Goal: Task Accomplishment & Management: Manage account settings

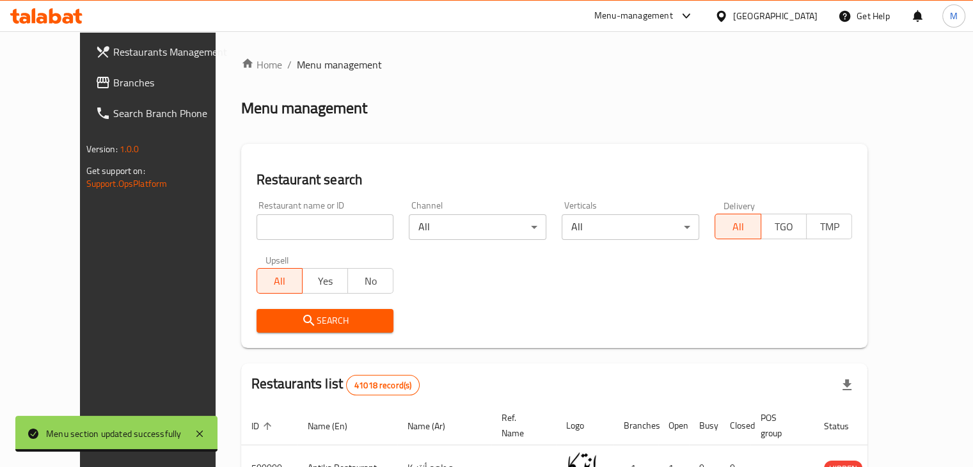
click at [305, 237] on input "search" at bounding box center [326, 227] width 138 height 26
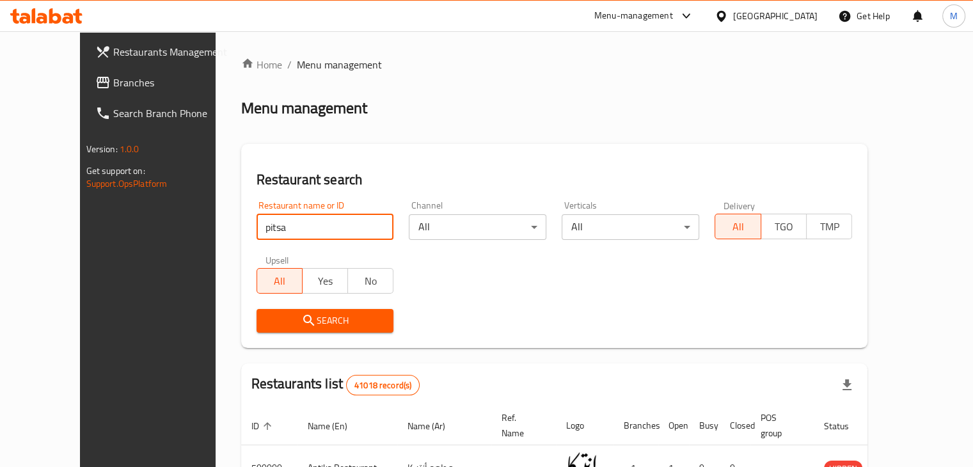
type input "pitsa"
click button "Search" at bounding box center [326, 321] width 138 height 24
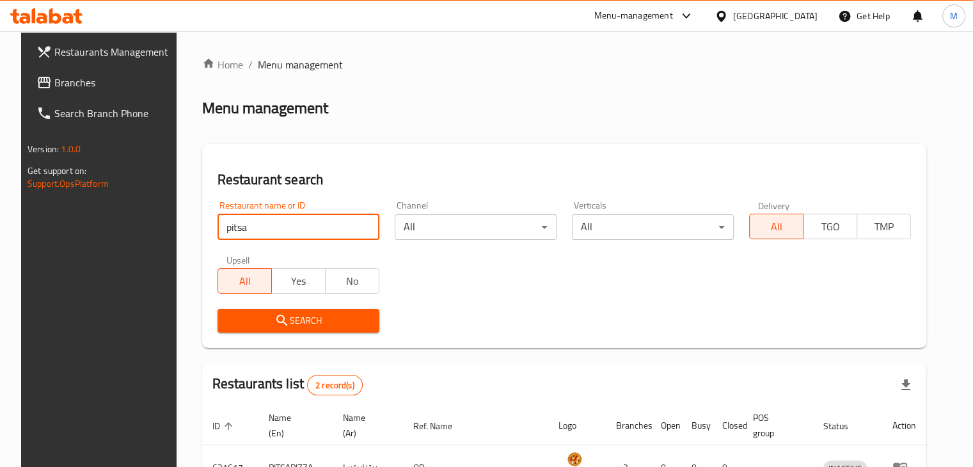
click at [587, 287] on div "Restaurant name or ID pitsa Restaurant name or ID Channel All ​ Verticals All ​…" at bounding box center [564, 266] width 709 height 147
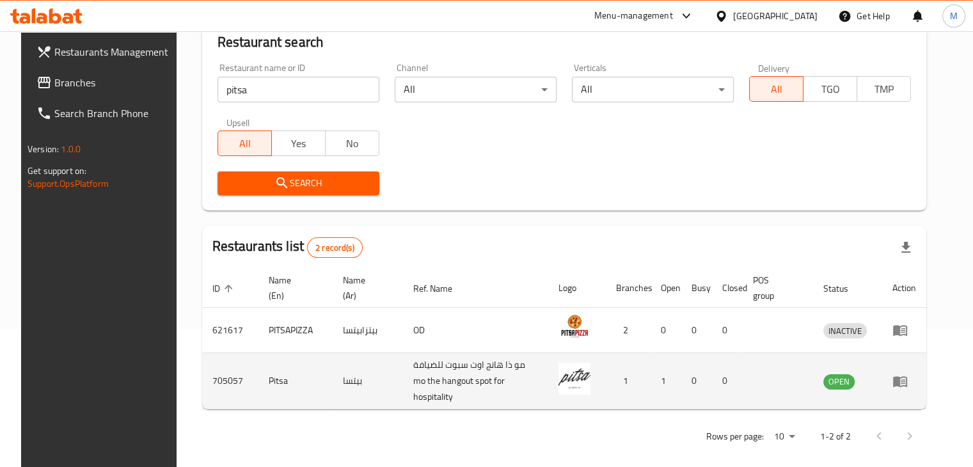
click at [908, 374] on icon "enhanced table" at bounding box center [900, 381] width 15 height 15
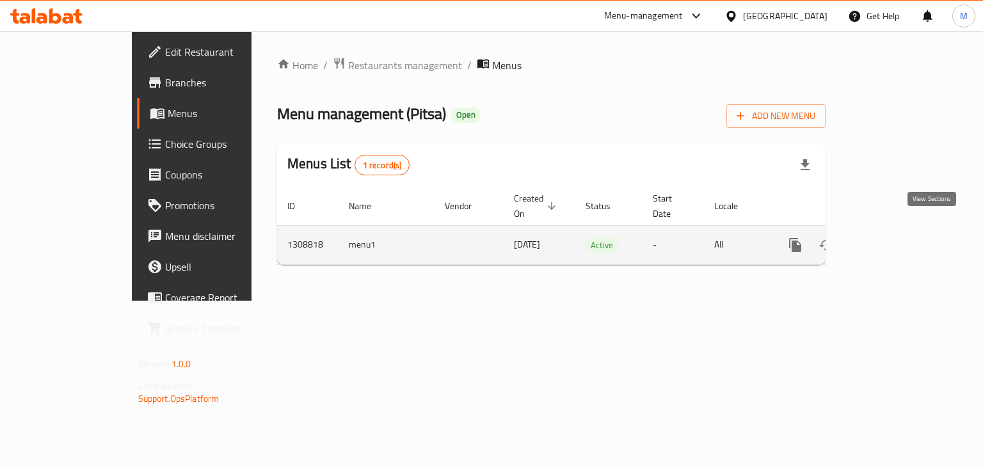
click at [893, 239] on icon "enhanced table" at bounding box center [888, 245] width 12 height 12
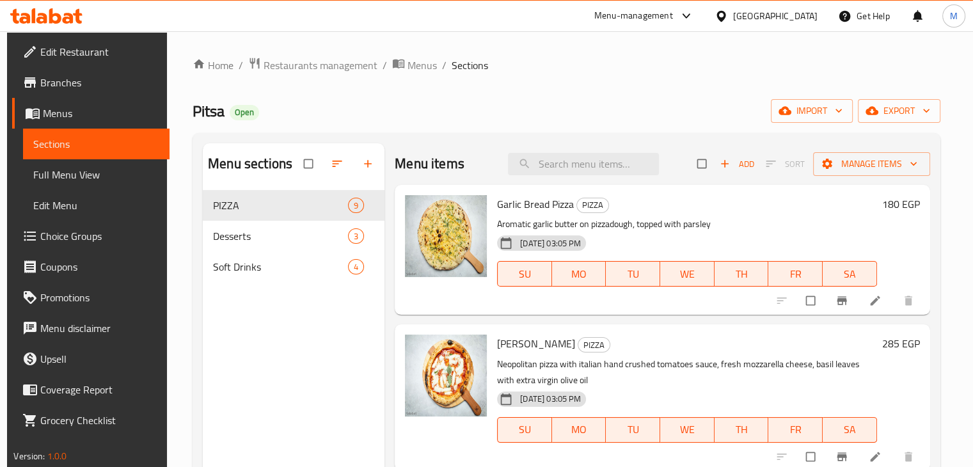
click at [653, 110] on div "Pitsa Open import export" at bounding box center [566, 111] width 747 height 24
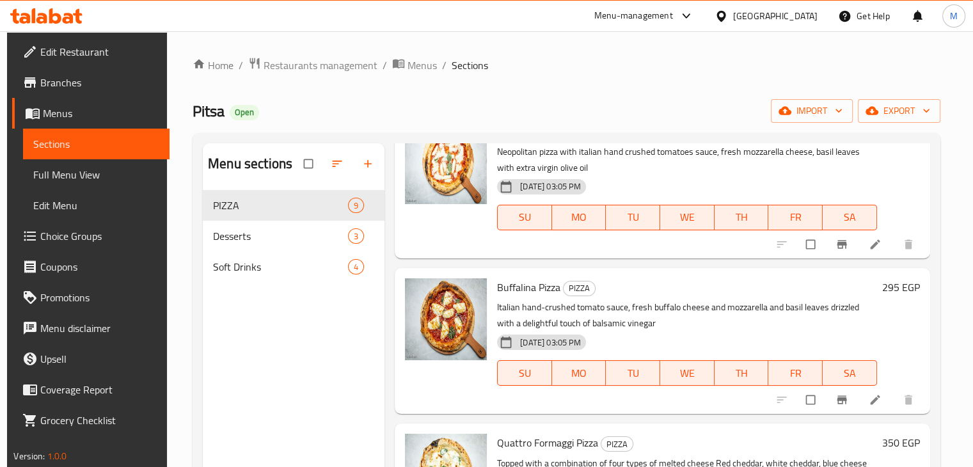
scroll to position [215, 0]
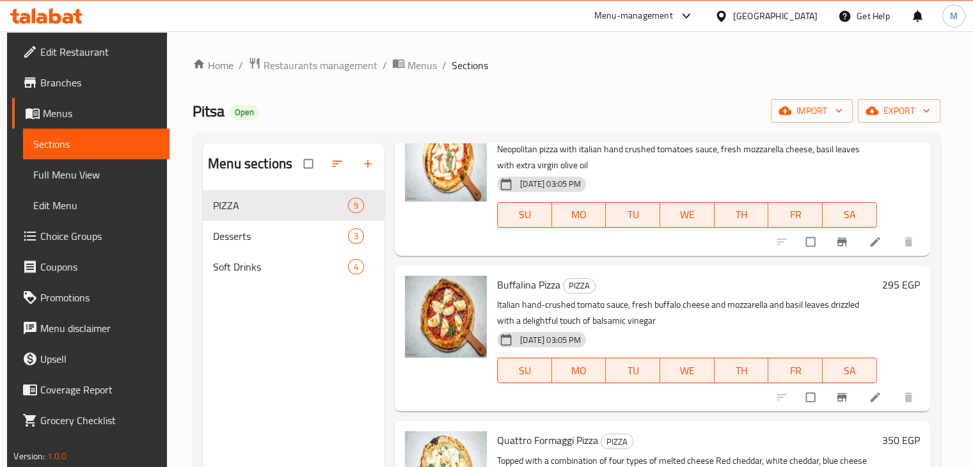
click at [64, 93] on link "Branches" at bounding box center [90, 82] width 157 height 31
